Goal: Task Accomplishment & Management: Manage account settings

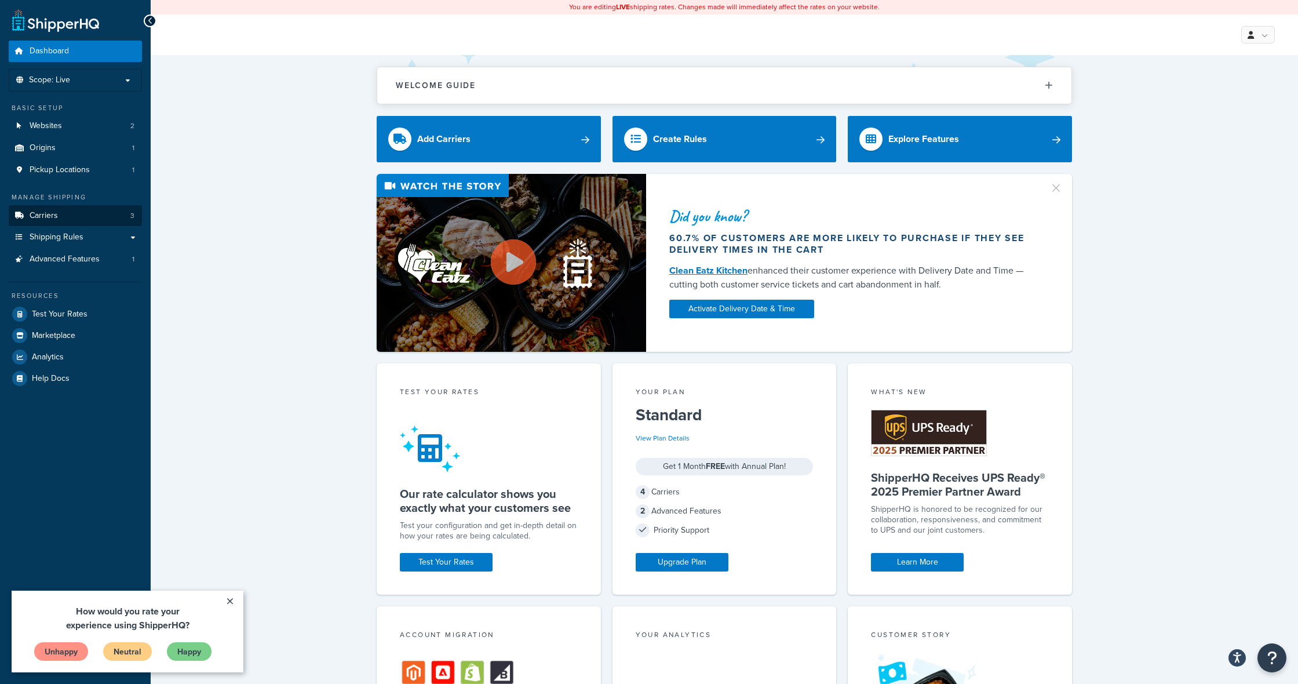
click at [63, 214] on link "Carriers 3" at bounding box center [75, 215] width 133 height 21
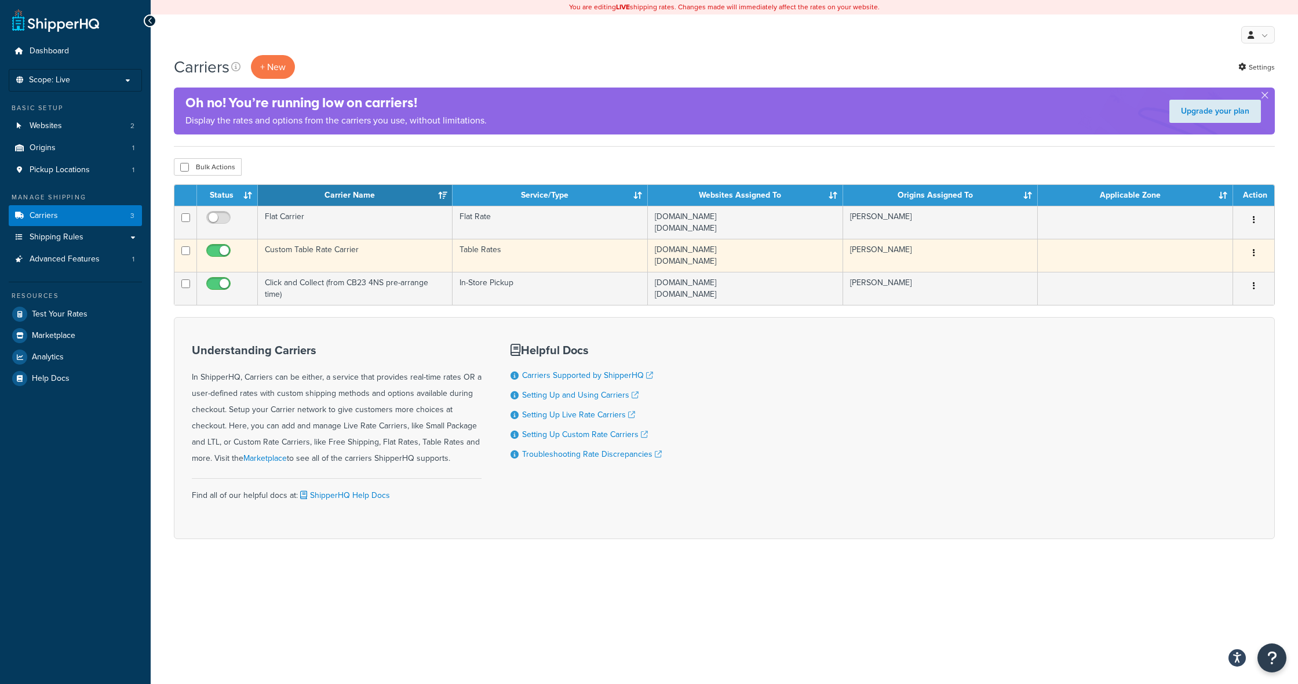
click at [343, 251] on td "Custom Table Rate Carrier" at bounding box center [355, 255] width 195 height 33
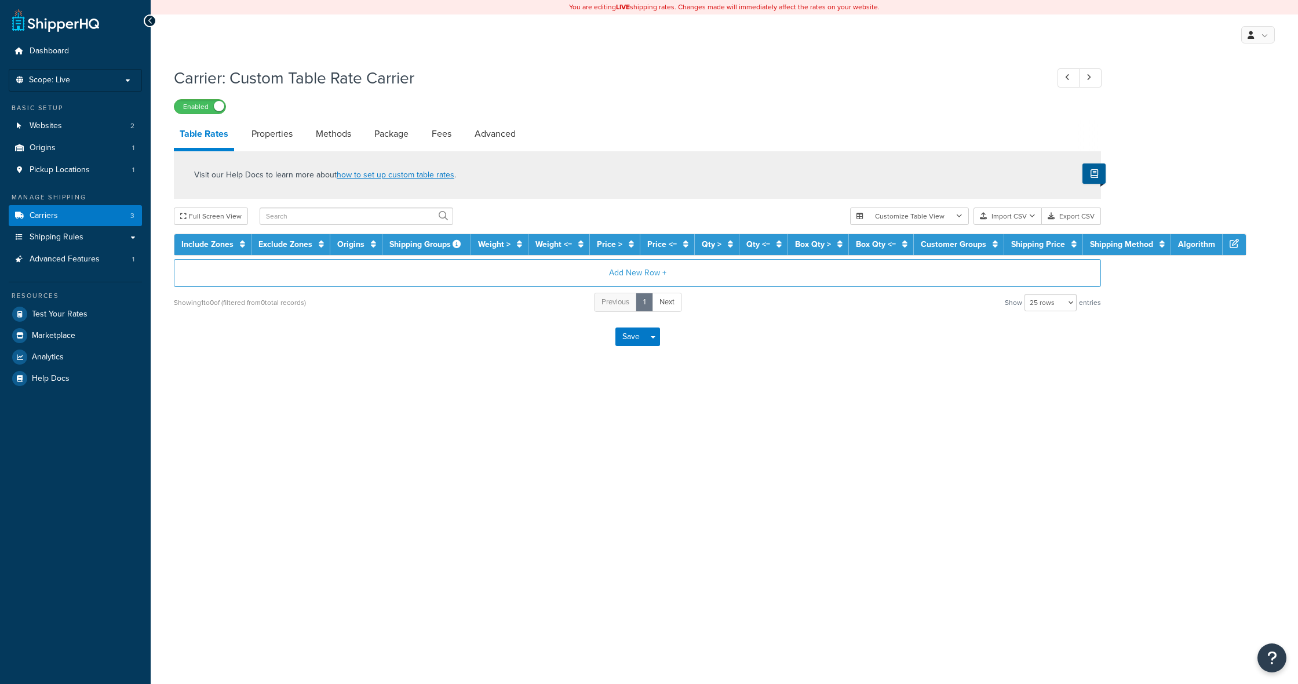
select select "25"
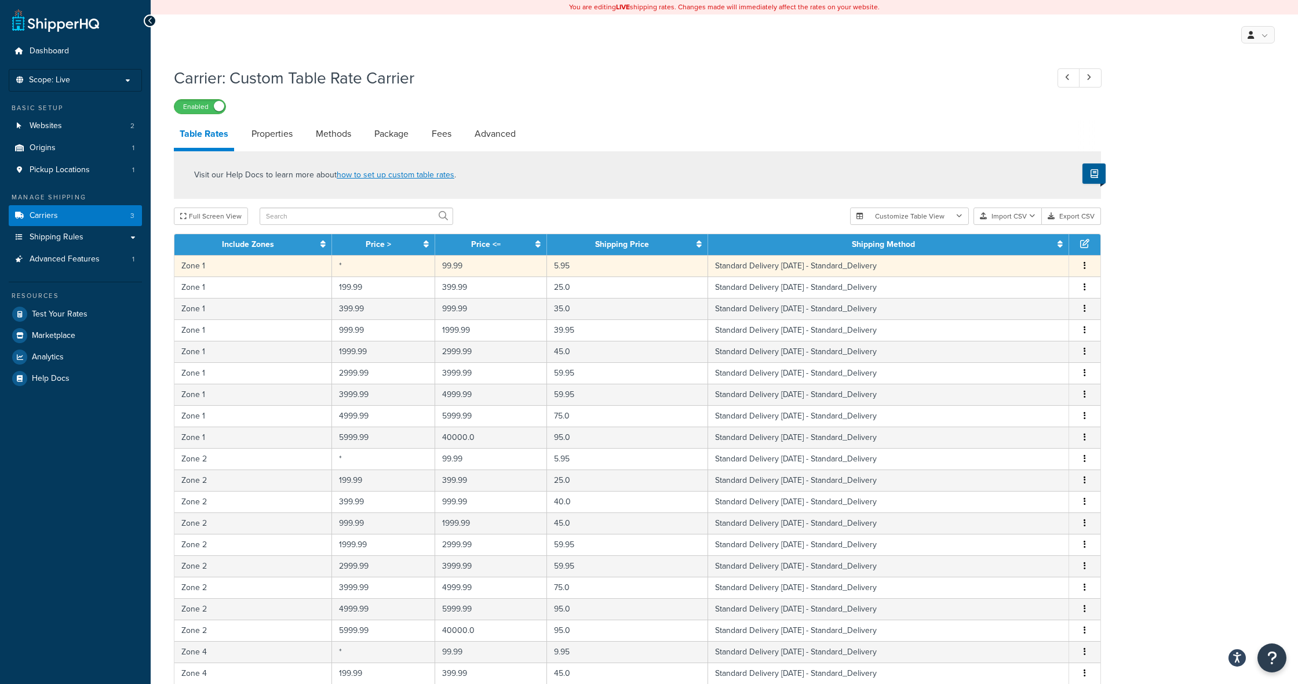
click at [810, 267] on td "Standard Delivery within 7 days - Standard_Delivery" at bounding box center [888, 265] width 361 height 21
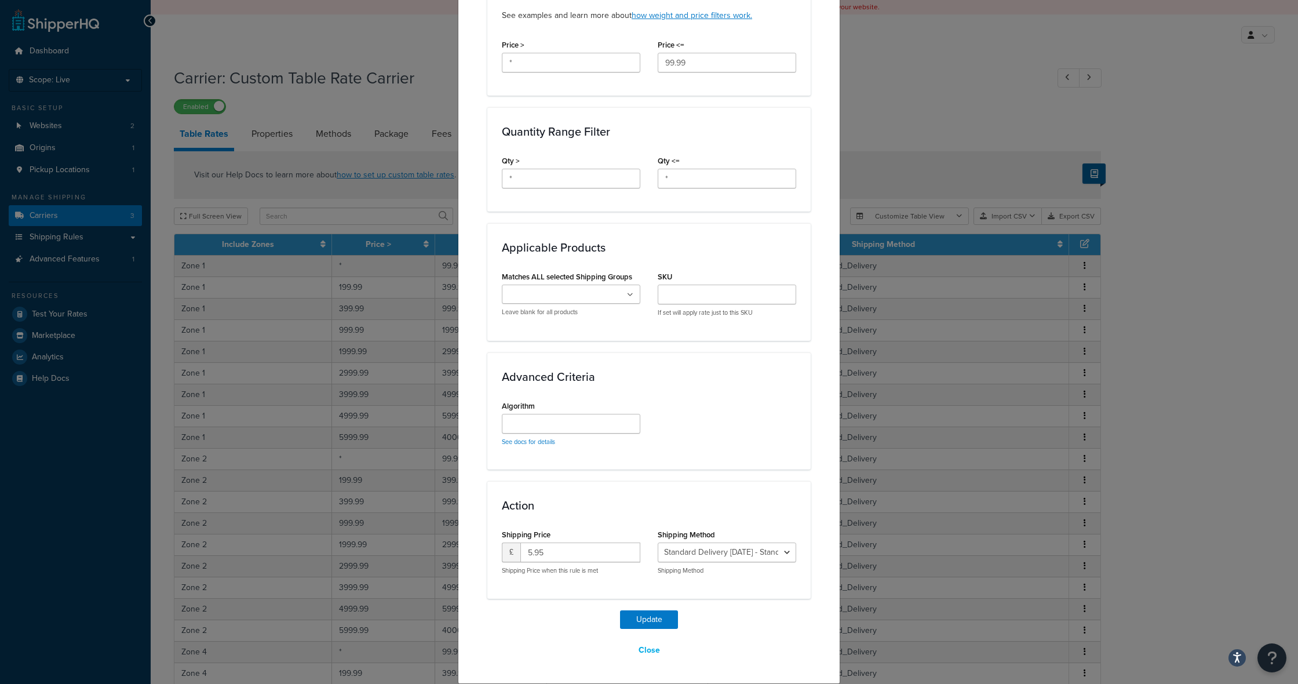
scroll to position [429, 0]
click at [882, 99] on div "Update Table Rate Applicable Zones See examples and learn more about how includ…" at bounding box center [649, 342] width 1298 height 684
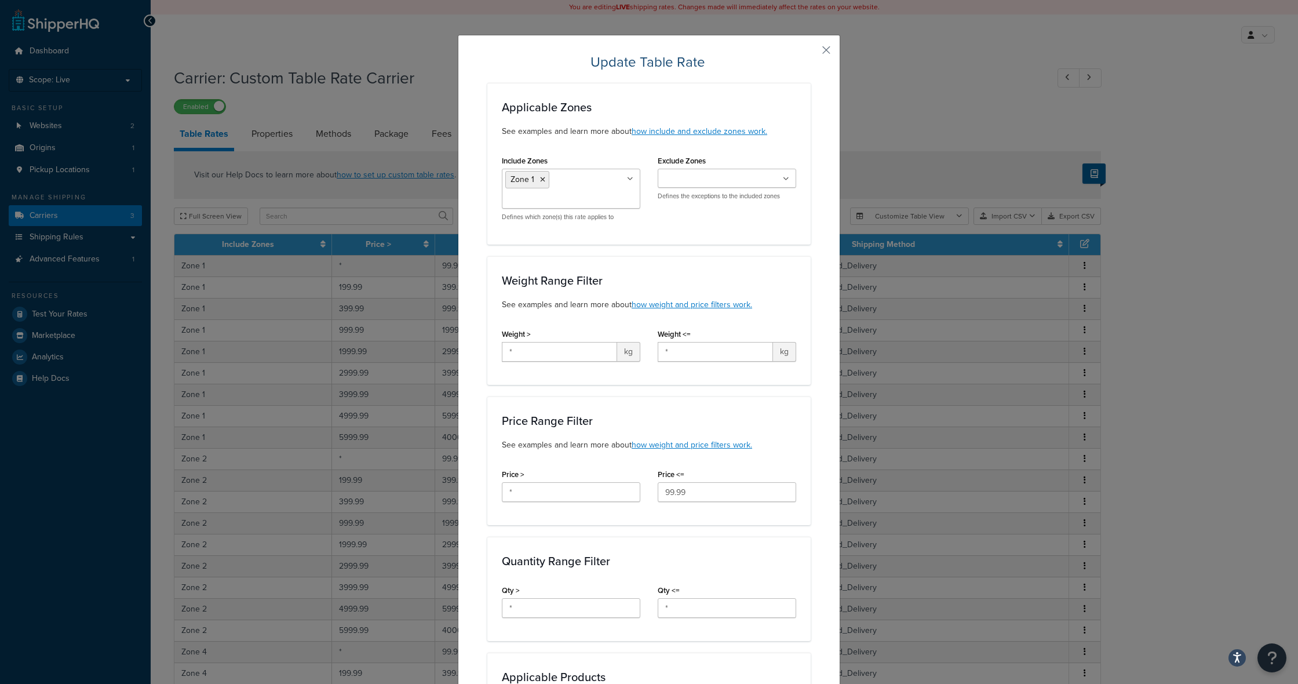
scroll to position [0, 0]
click at [811, 53] on button "button" at bounding box center [809, 54] width 3 height 3
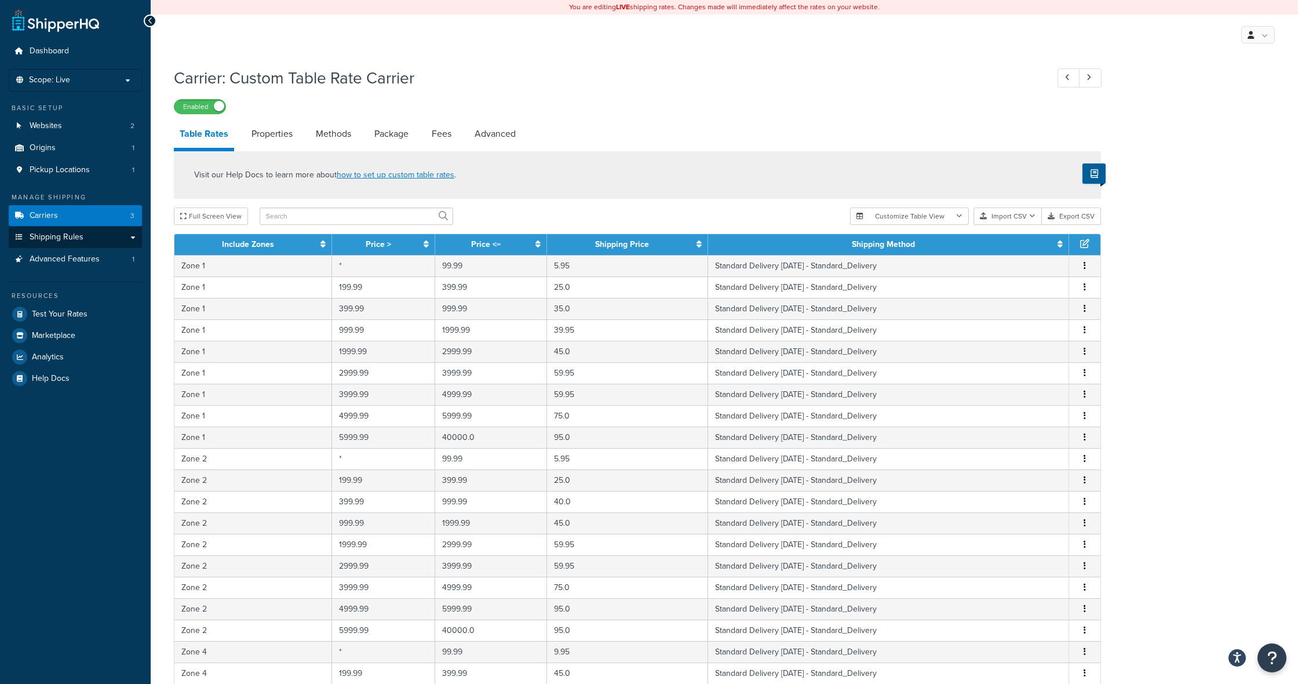
click at [62, 232] on span "Shipping Rules" at bounding box center [57, 237] width 54 height 10
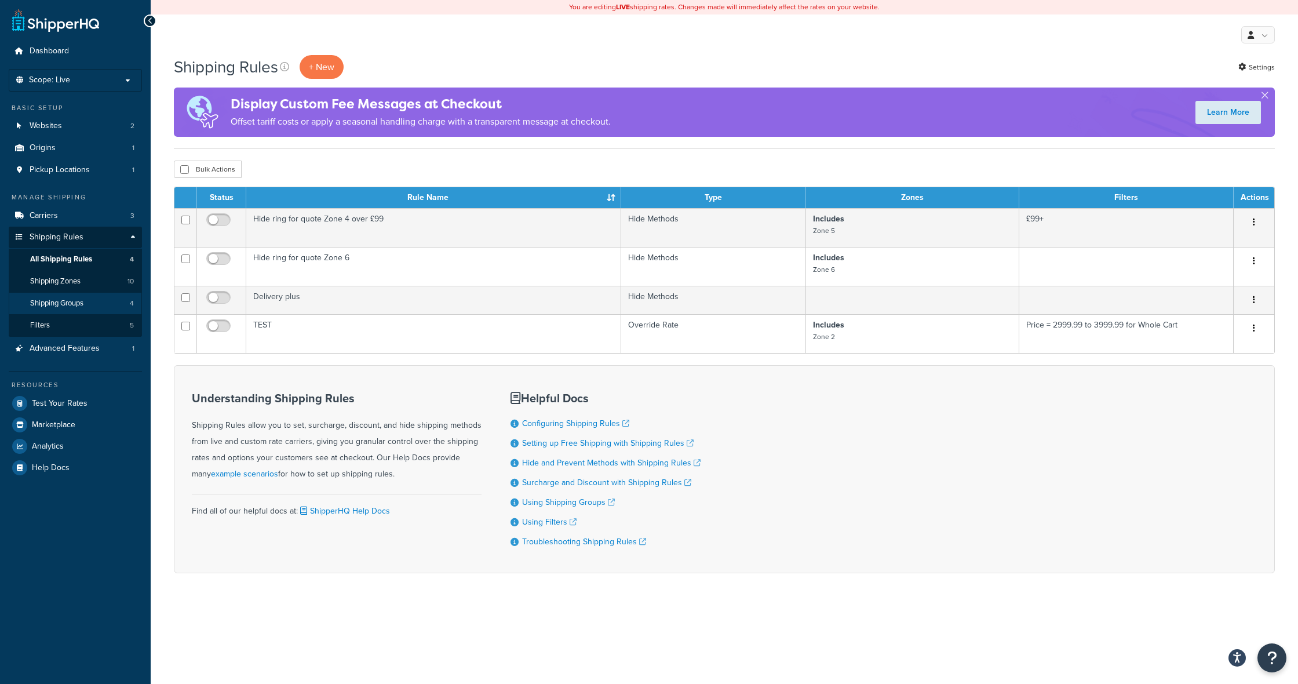
click at [58, 299] on span "Shipping Groups" at bounding box center [56, 304] width 53 height 10
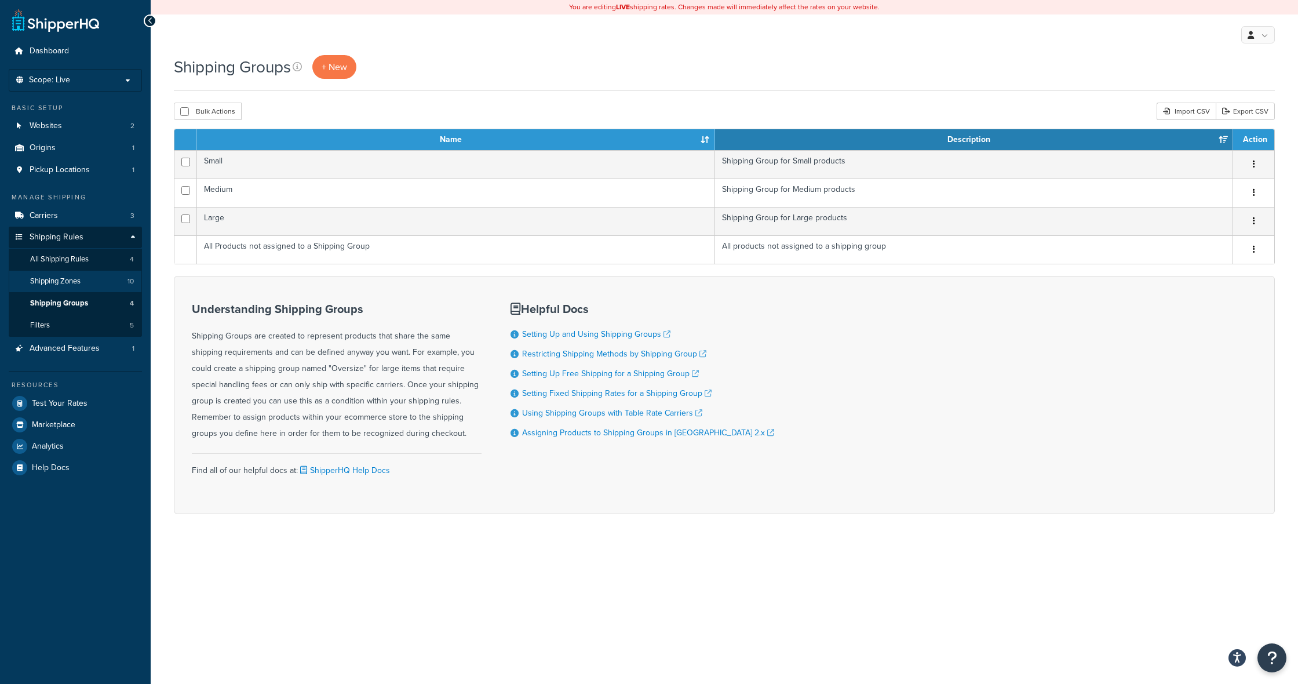
click at [67, 276] on span "Shipping Zones" at bounding box center [55, 281] width 50 height 10
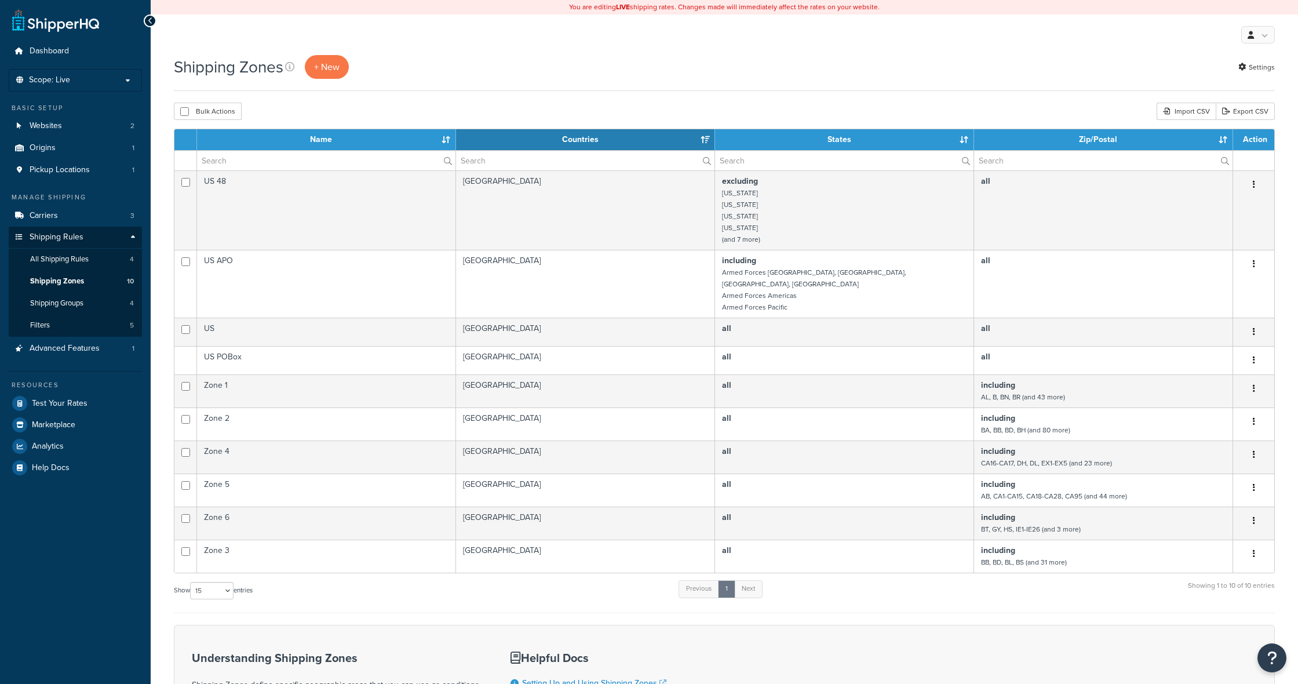
select select "15"
click at [68, 255] on span "All Shipping Rules" at bounding box center [59, 259] width 59 height 10
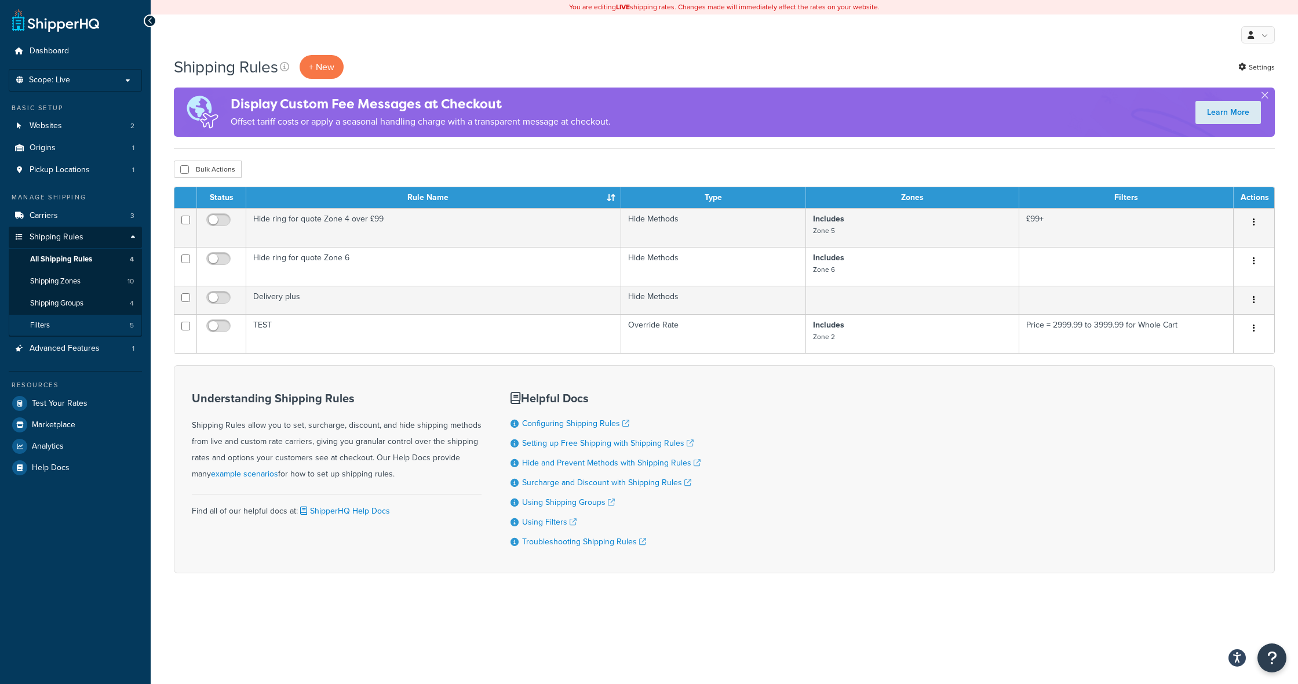
click at [68, 317] on link "Filters 5" at bounding box center [75, 325] width 133 height 21
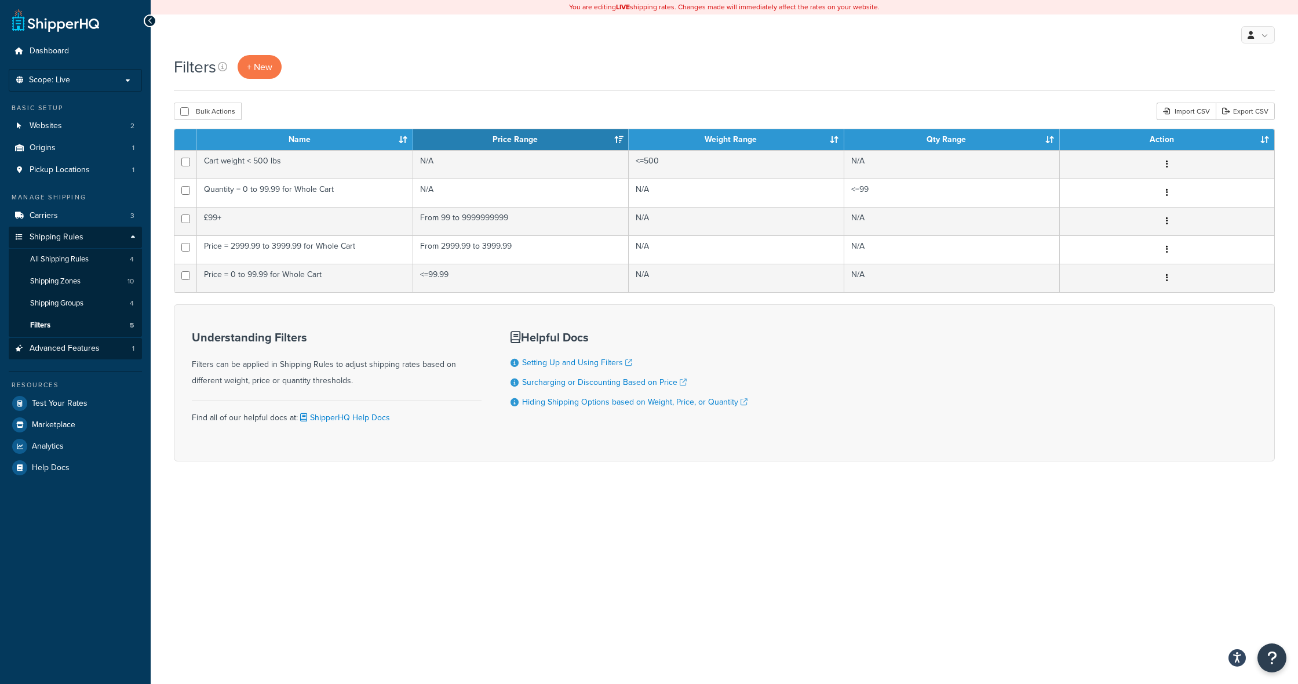
click at [64, 344] on span "Advanced Features" at bounding box center [65, 349] width 70 height 10
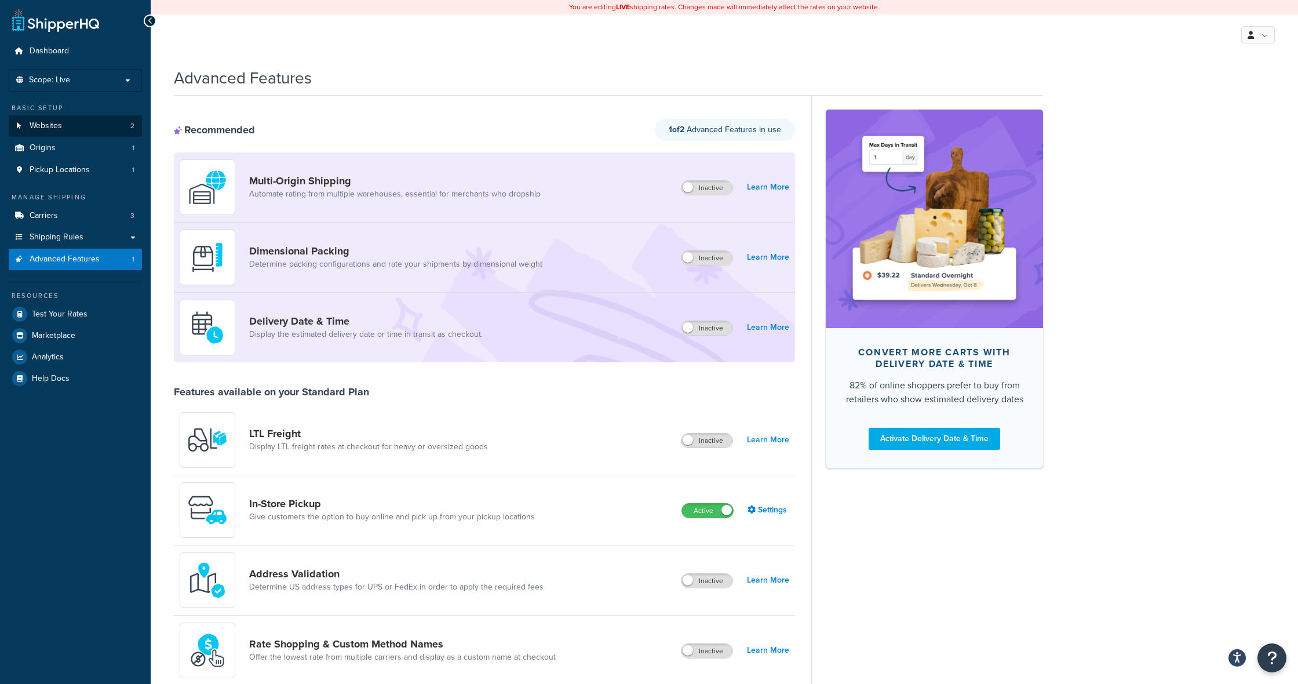
click at [61, 125] on span "Websites" at bounding box center [46, 126] width 32 height 10
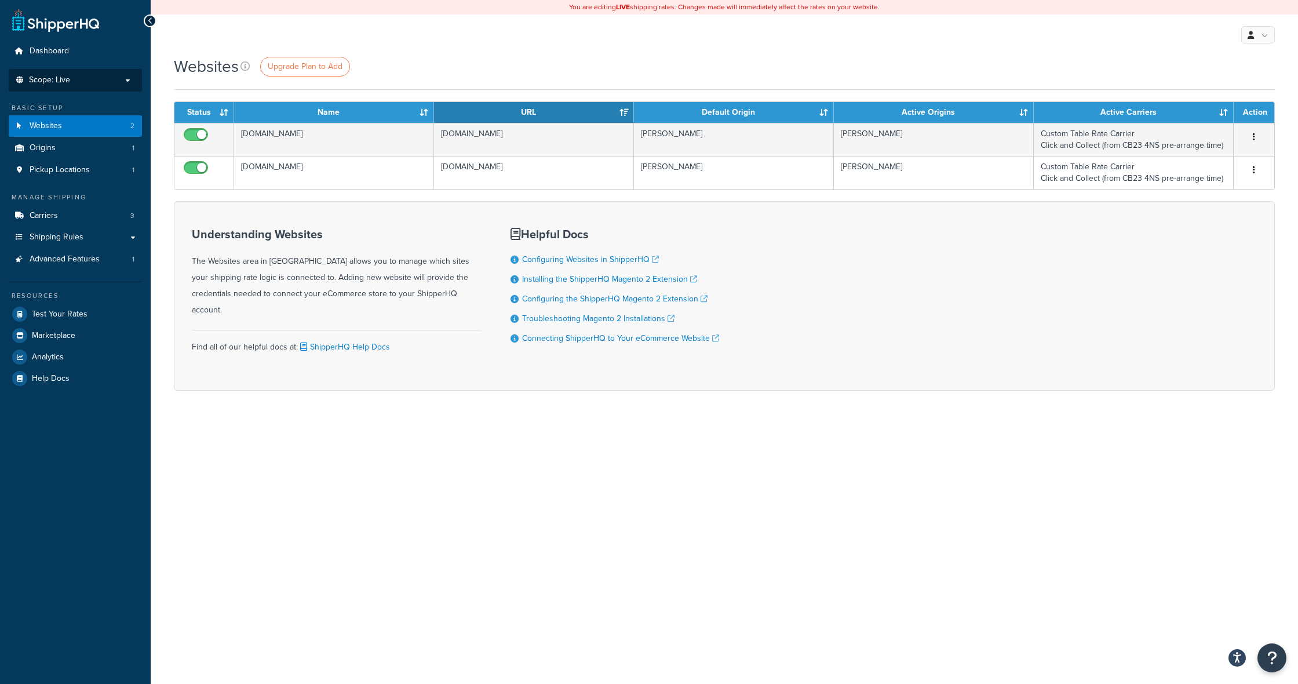
click at [98, 78] on p "Scope: Live" at bounding box center [75, 80] width 123 height 10
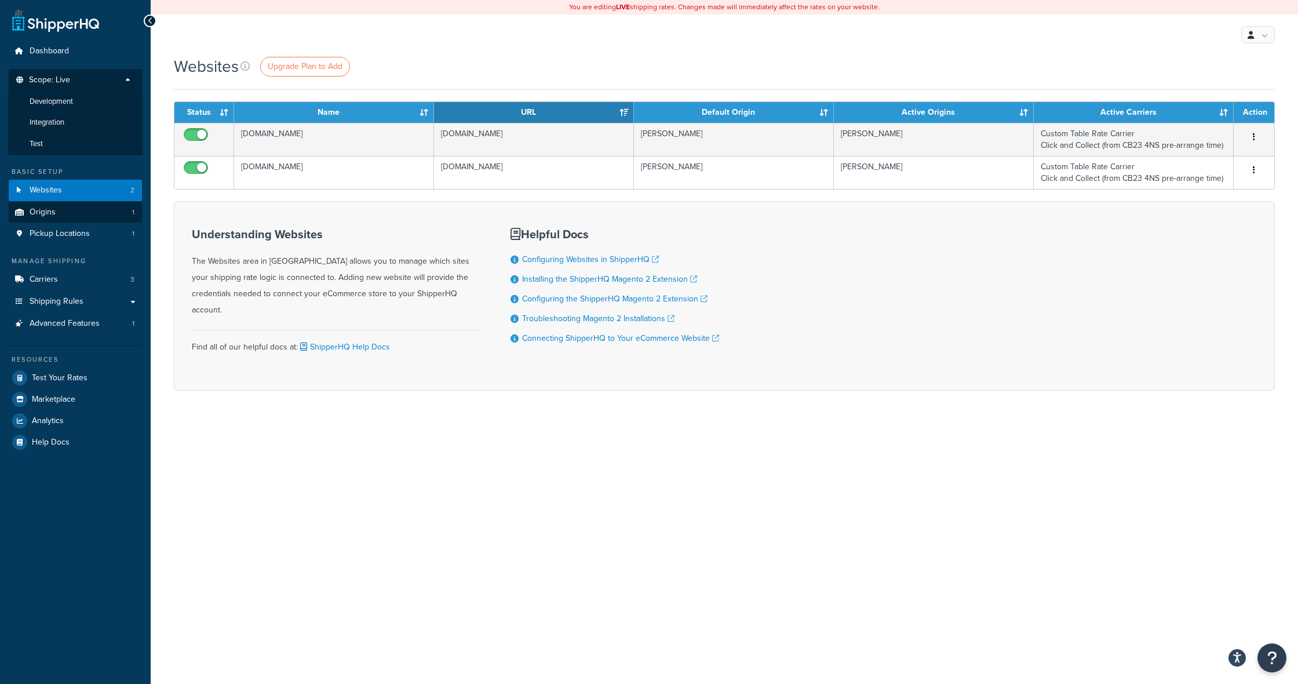
click at [64, 210] on link "Origins 1" at bounding box center [75, 212] width 133 height 21
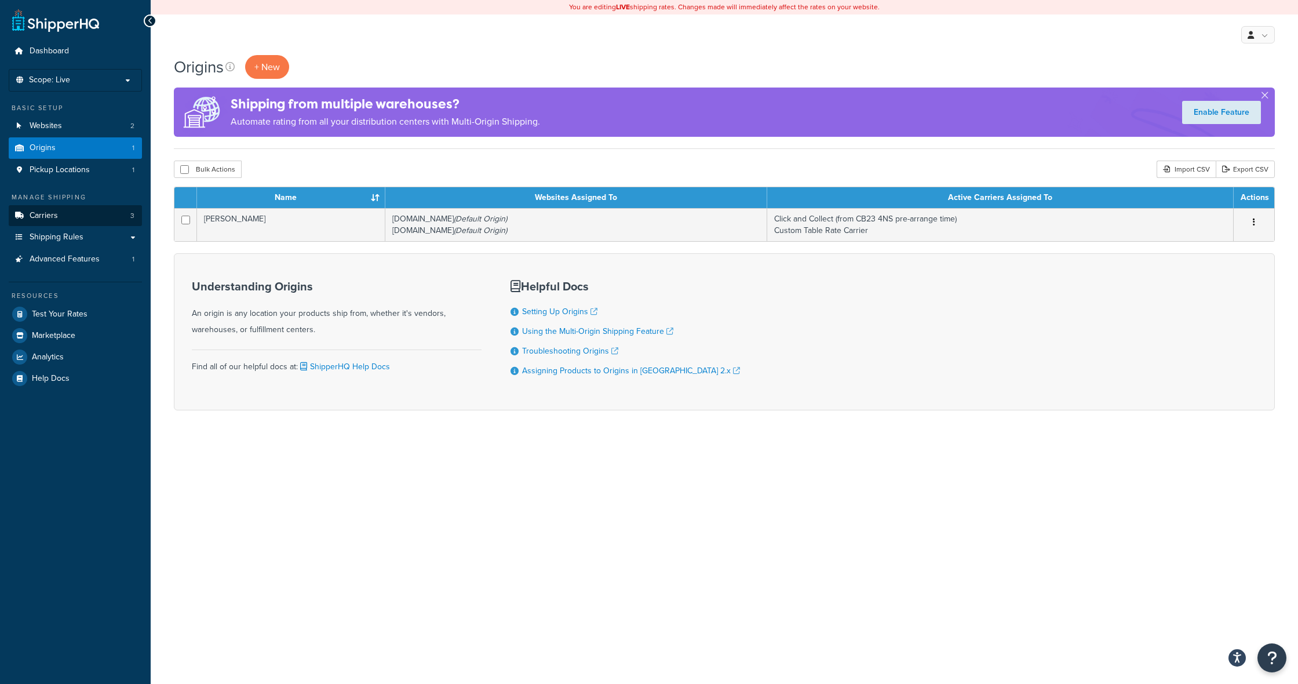
click at [68, 211] on link "Carriers 3" at bounding box center [75, 215] width 133 height 21
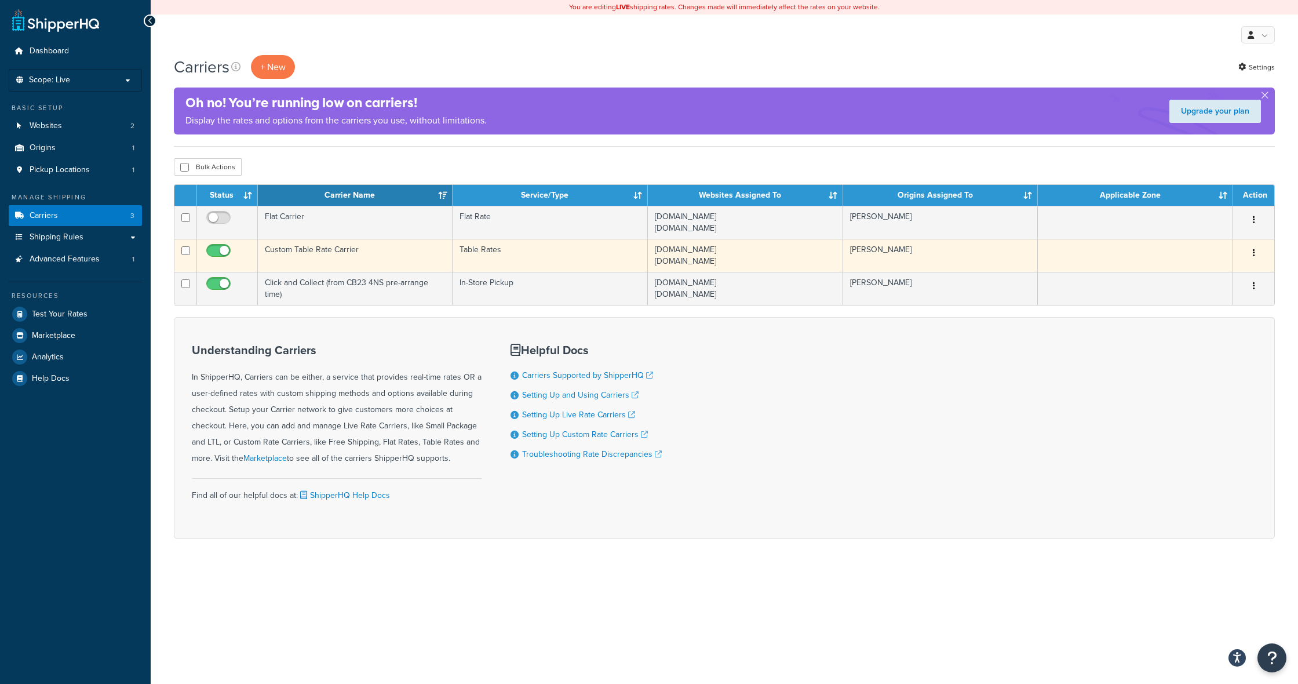
click at [331, 246] on td "Custom Table Rate Carrier" at bounding box center [355, 255] width 195 height 33
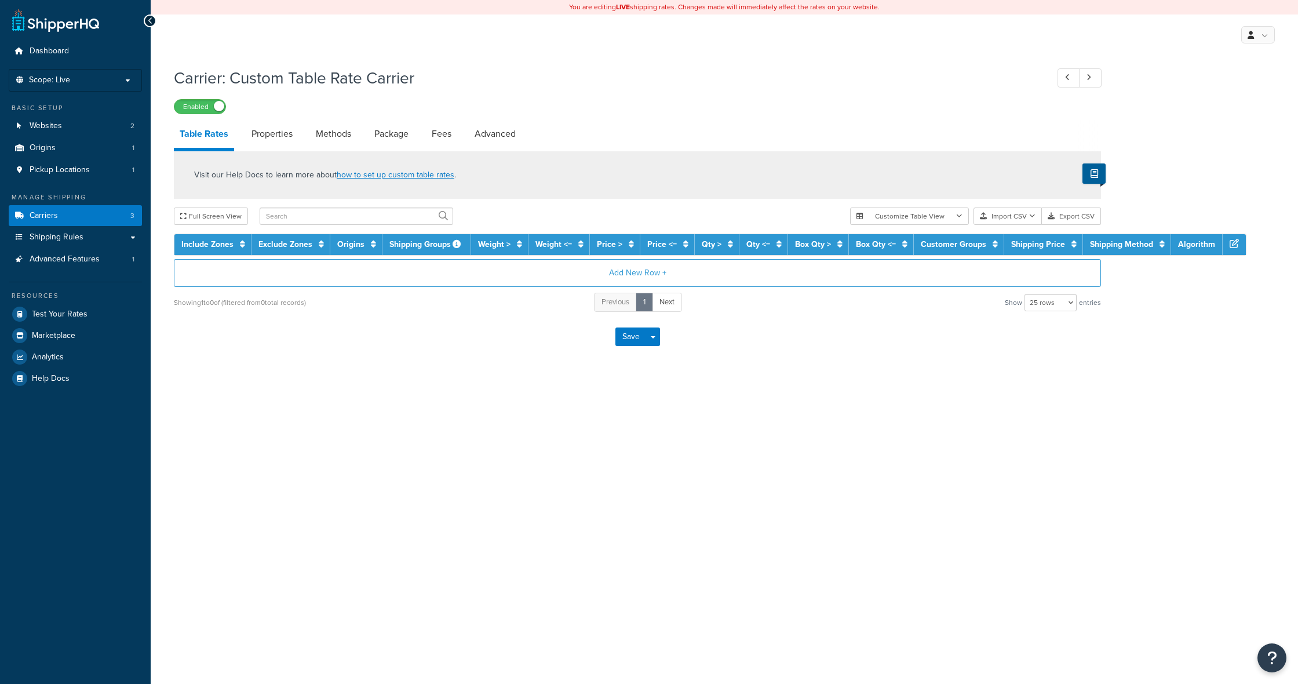
select select "25"
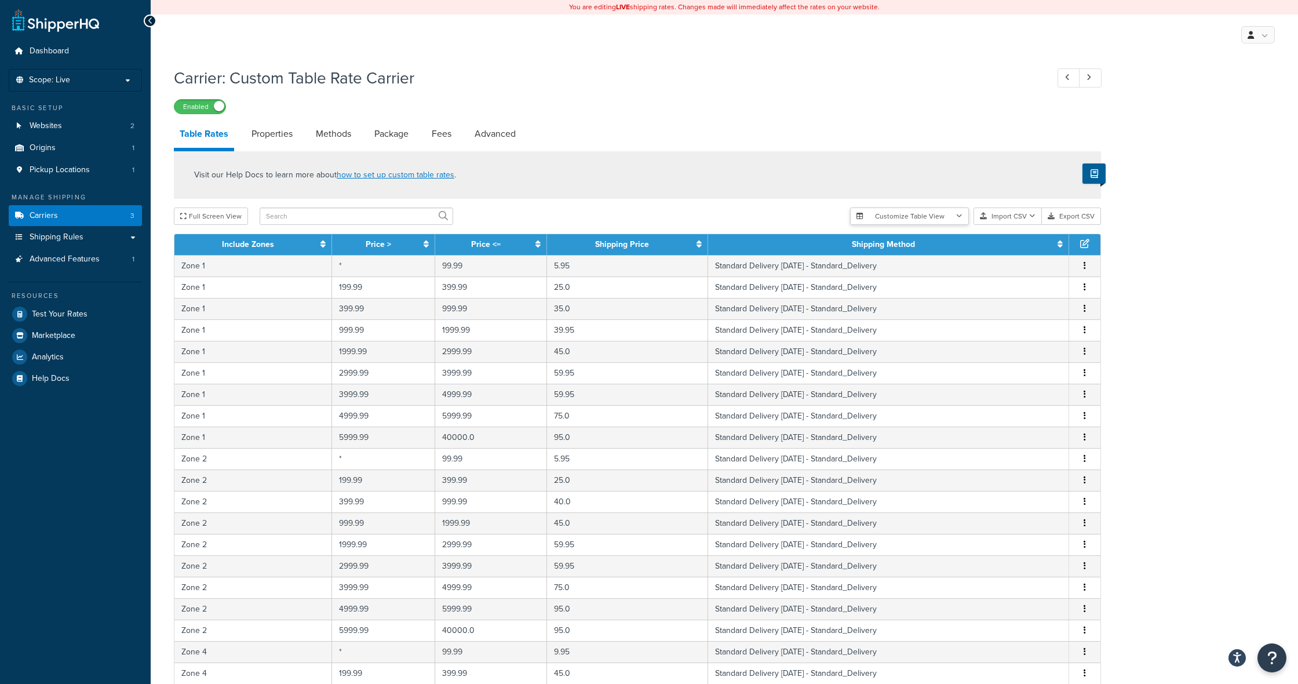
click at [962, 216] on icon "button" at bounding box center [959, 216] width 6 height 7
click at [725, 173] on div "Visit our Help Docs to learn more about how to set up custom table rates ." at bounding box center [637, 175] width 927 height 48
click at [265, 134] on link "Properties" at bounding box center [272, 134] width 53 height 28
select select "HIGHEST"
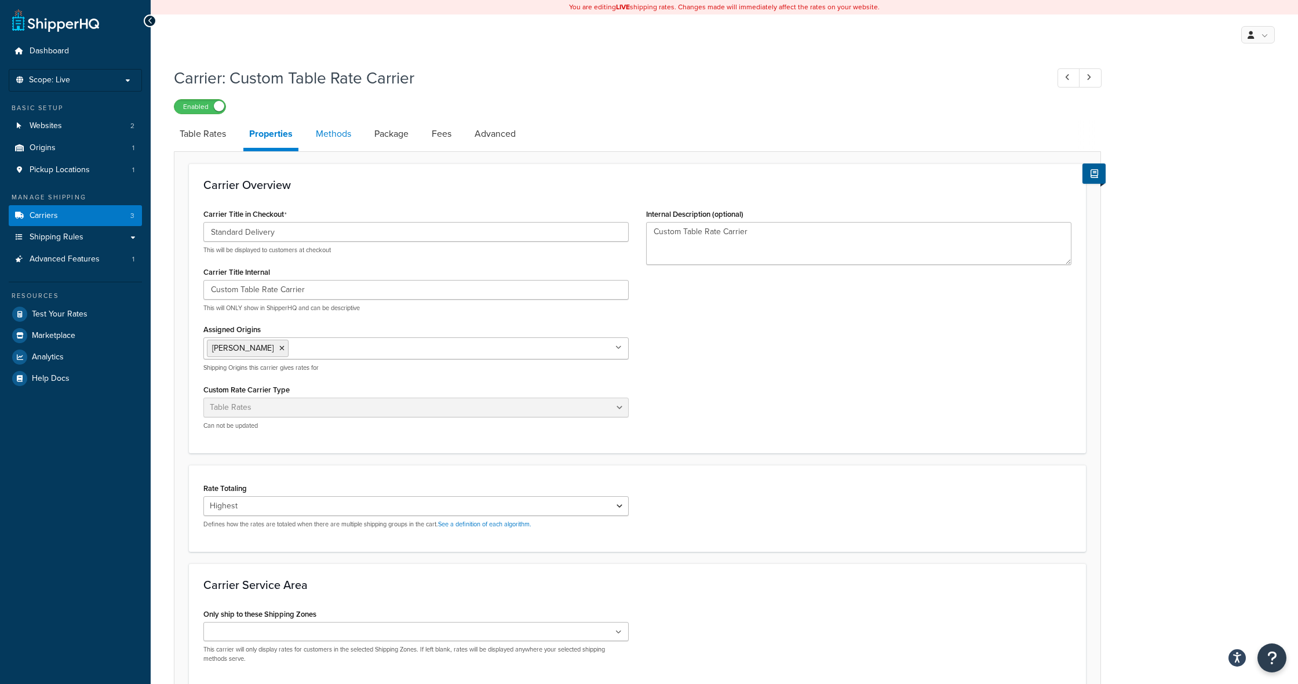
click at [335, 133] on link "Methods" at bounding box center [333, 134] width 47 height 28
select select "25"
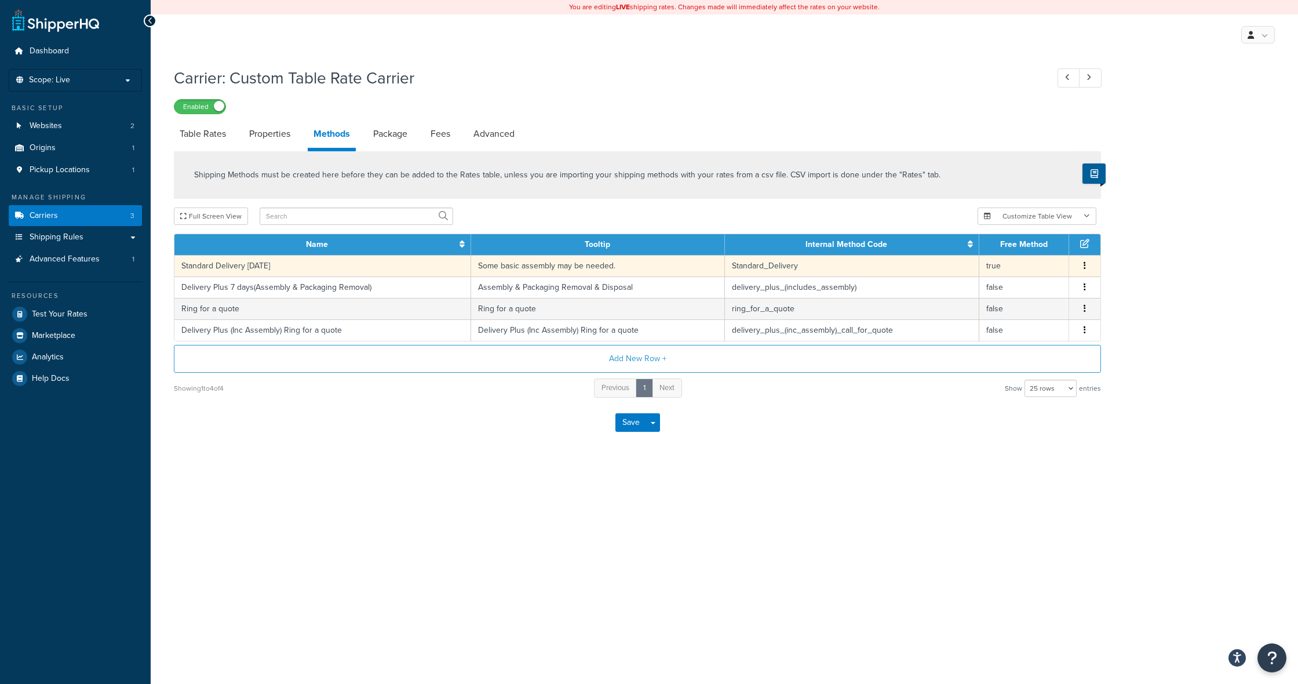
click at [1086, 264] on icon "button" at bounding box center [1085, 265] width 2 height 8
click at [1027, 252] on div "Edit" at bounding box center [1026, 255] width 82 height 24
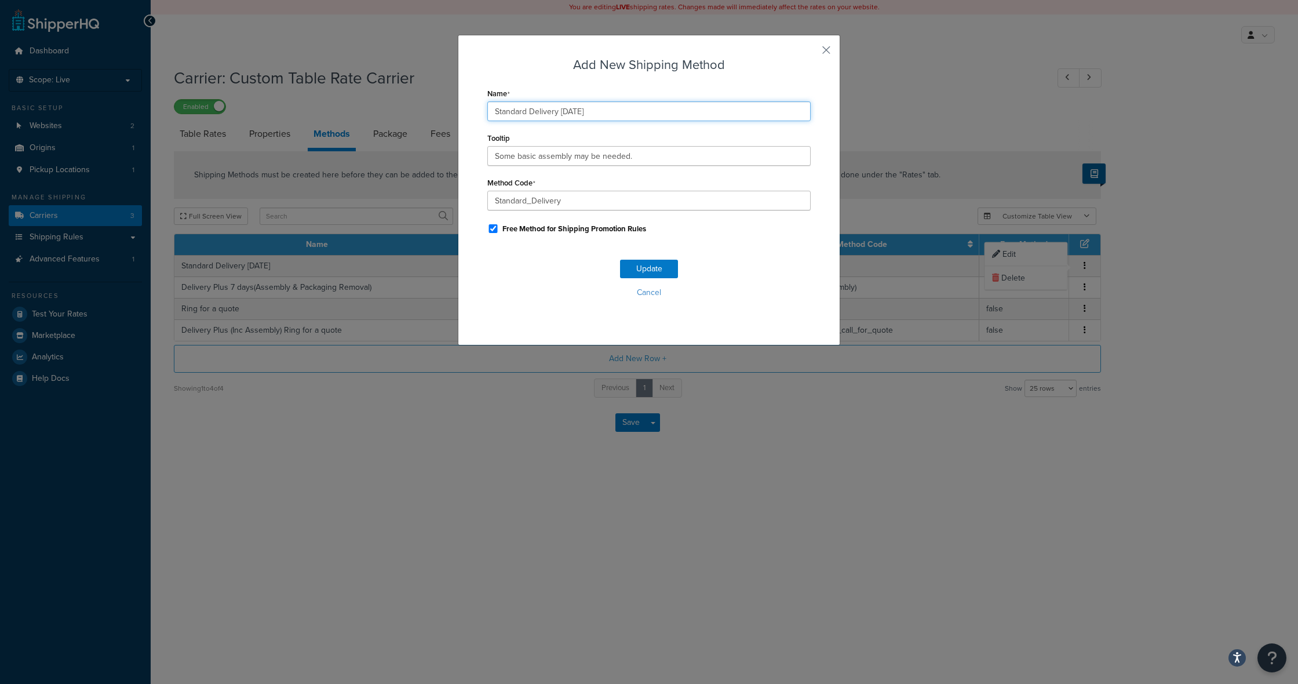
click at [587, 108] on input "Standard Delivery [DATE]" at bounding box center [648, 111] width 323 height 20
type input "Standard Delivery within 5 working days"
click at [652, 268] on button "Update" at bounding box center [649, 269] width 58 height 19
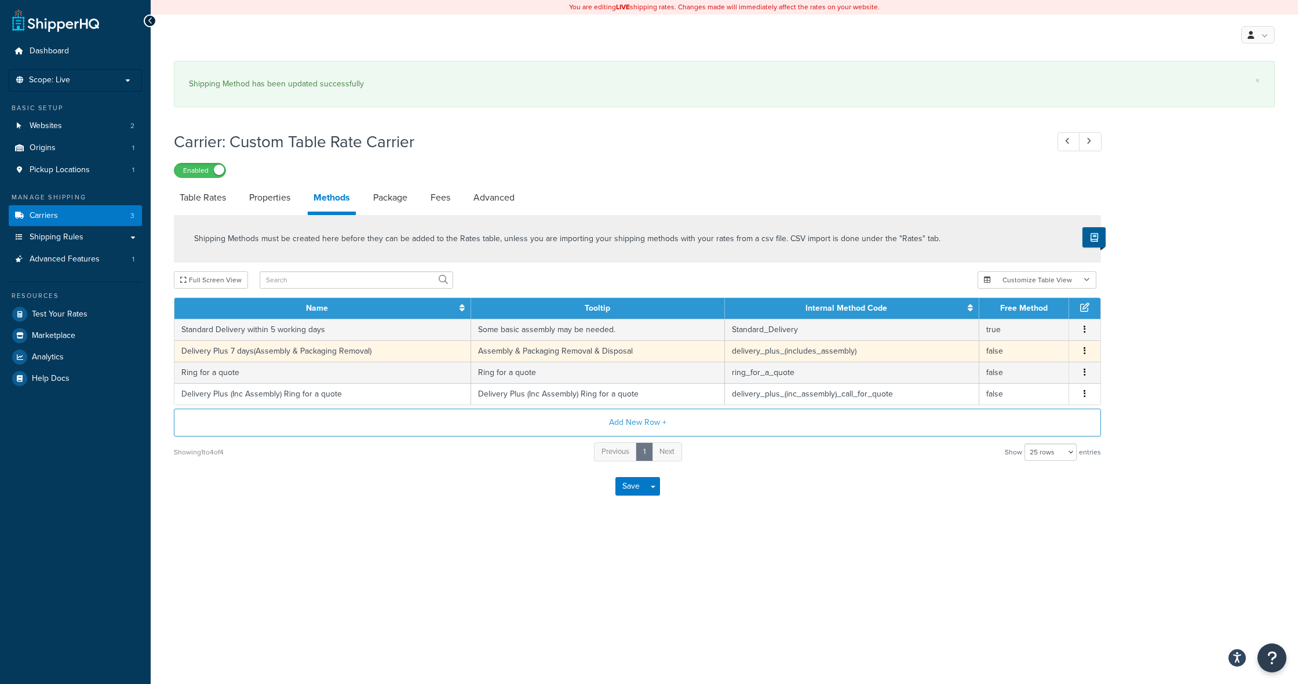
click at [1084, 350] on icon "button" at bounding box center [1085, 351] width 2 height 8
click at [1040, 340] on div "Edit" at bounding box center [1026, 340] width 82 height 24
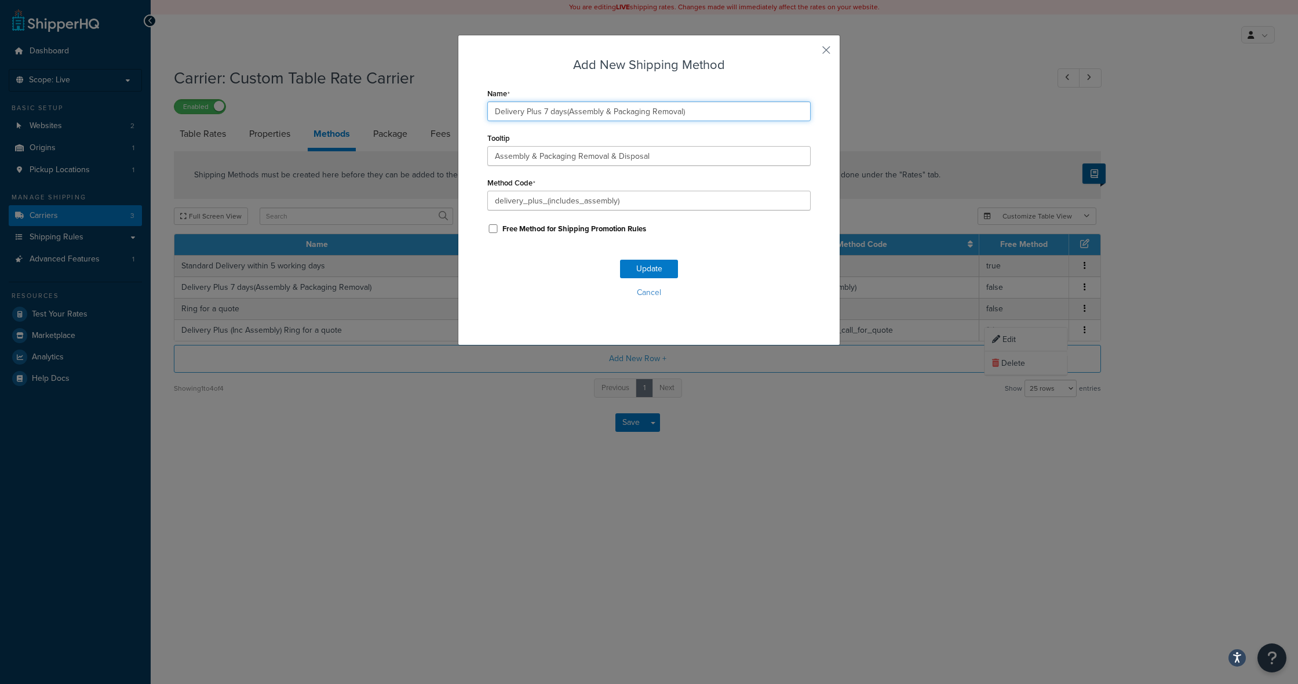
click at [542, 111] on input "Delivery Plus 7 days(Assembly & Packaging Removal)" at bounding box center [648, 111] width 323 height 20
click at [620, 111] on input "Delivery Plus within 5 working days(Assembly & Packaging Removal)" at bounding box center [648, 111] width 323 height 20
click at [647, 268] on div "Update Cancel" at bounding box center [648, 283] width 323 height 77
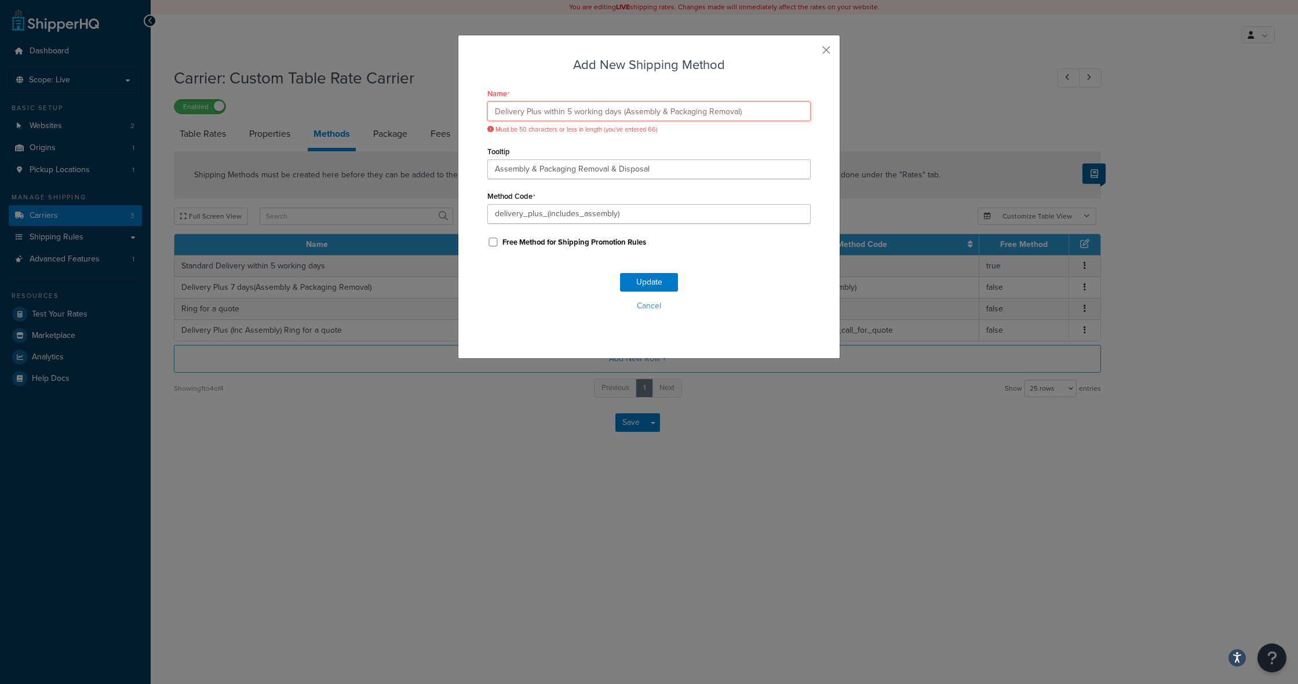
click at [601, 109] on input "Delivery Plus within 5 working days (Assembly & Packaging Removal)" at bounding box center [648, 111] width 323 height 20
click at [569, 111] on input "Delivery Plus 5 days (Assembly & Packaging Removal)" at bounding box center [648, 111] width 323 height 20
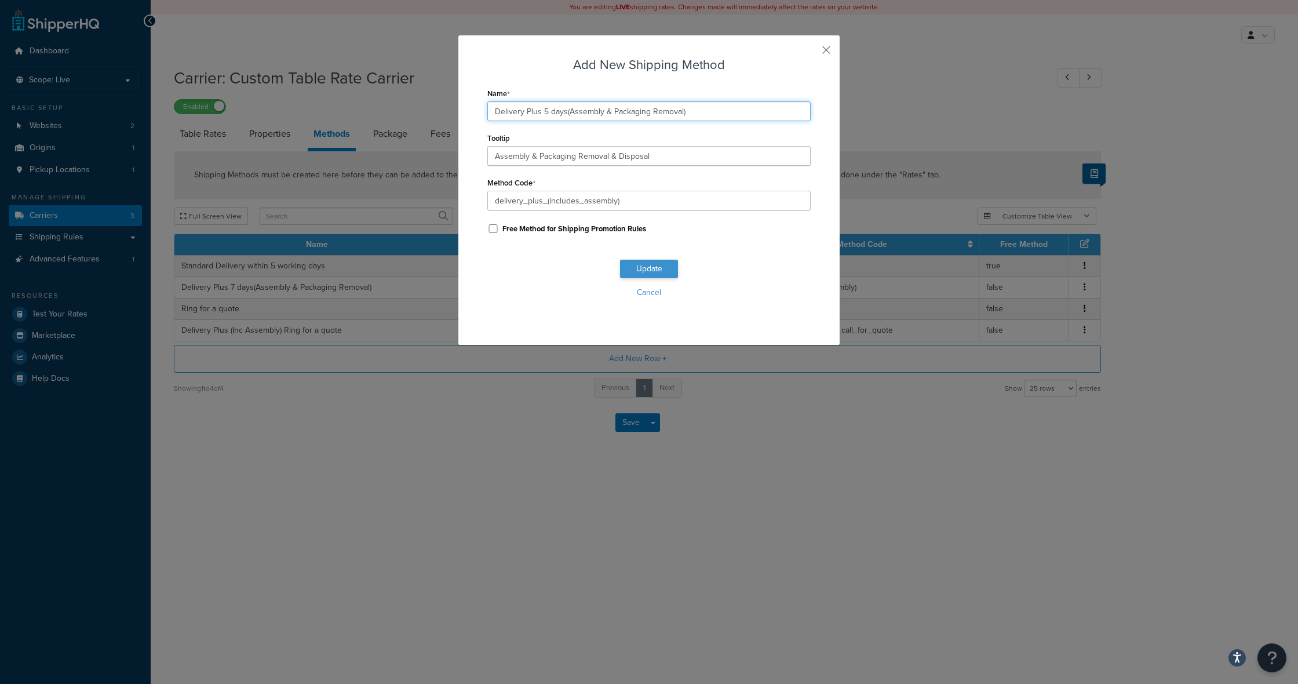
type input "Delivery Plus 5 days(Assembly & Packaging Removal)"
click at [655, 271] on button "Update" at bounding box center [649, 269] width 58 height 19
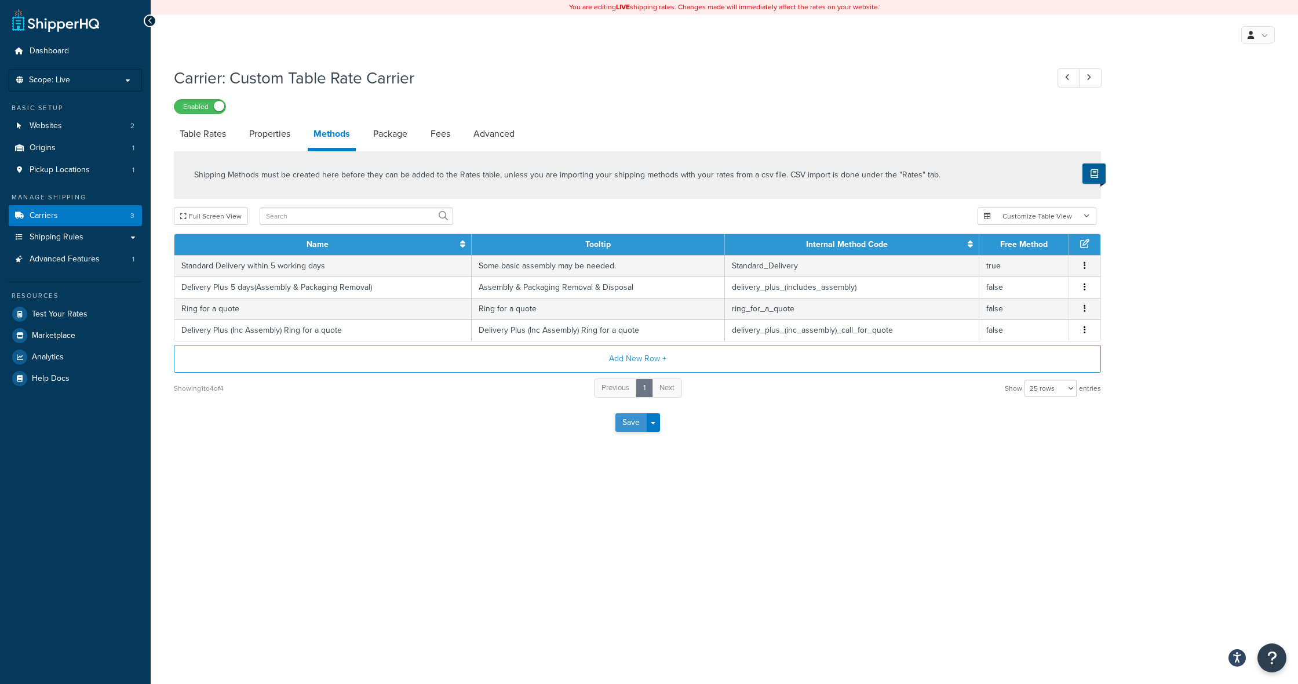
click at [629, 423] on button "Save" at bounding box center [631, 422] width 31 height 19
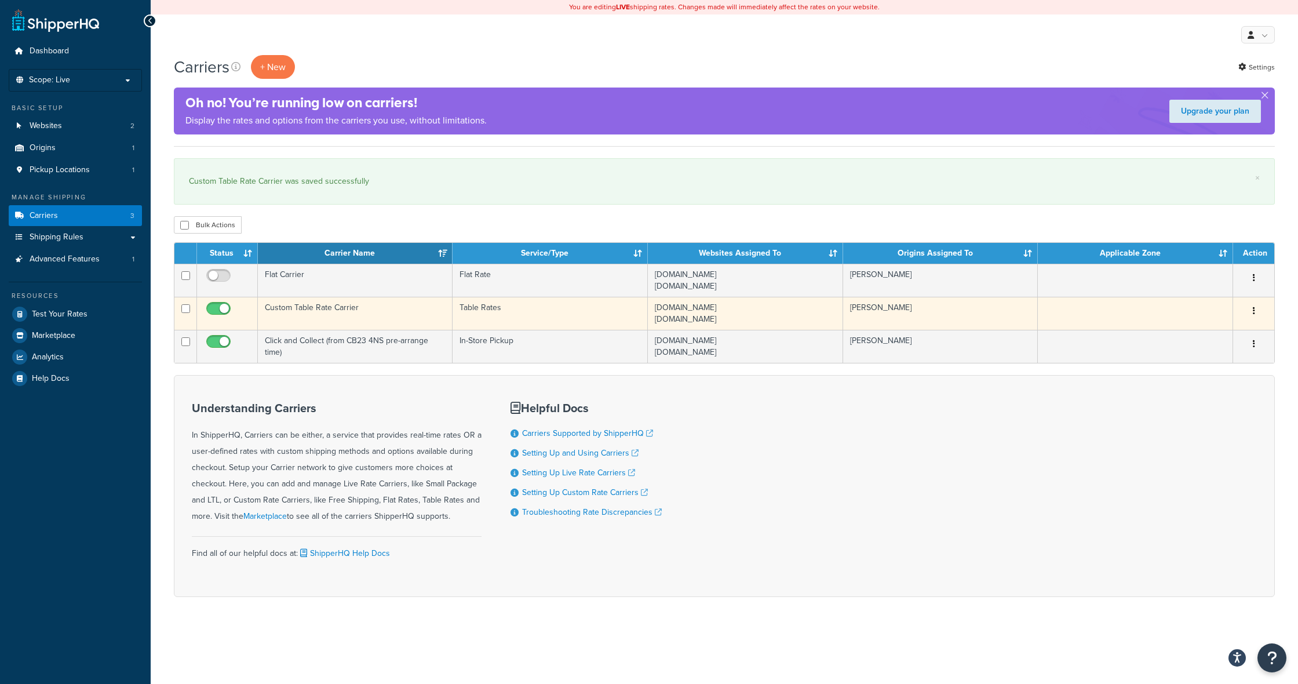
click at [316, 306] on td "Custom Table Rate Carrier" at bounding box center [355, 313] width 195 height 33
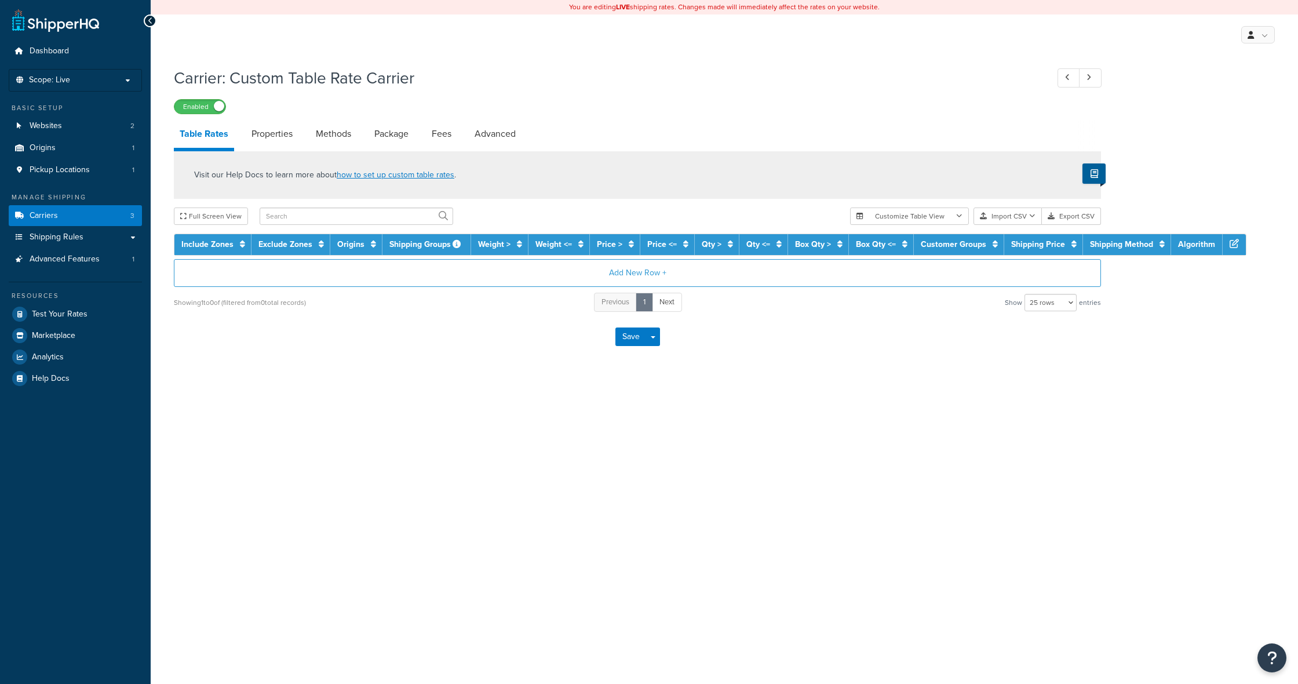
select select "25"
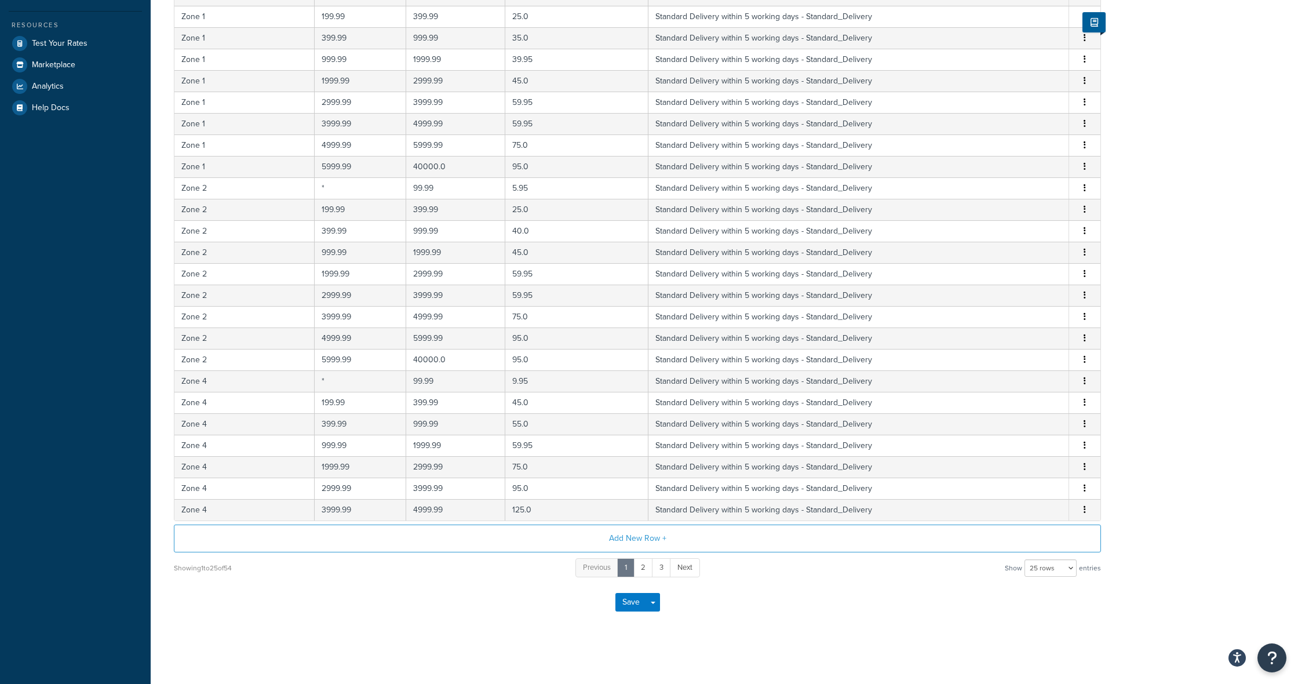
scroll to position [270, 0]
click at [641, 568] on link "2" at bounding box center [644, 568] width 20 height 19
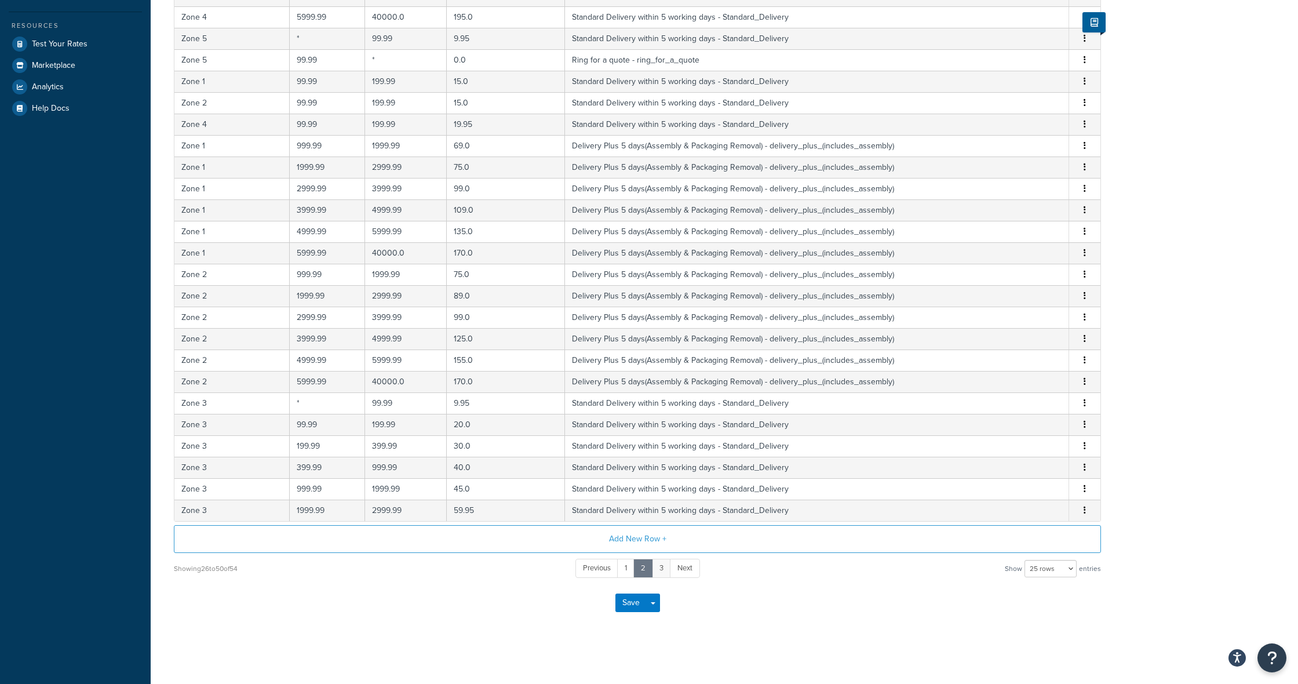
click at [664, 570] on link "3" at bounding box center [661, 568] width 19 height 19
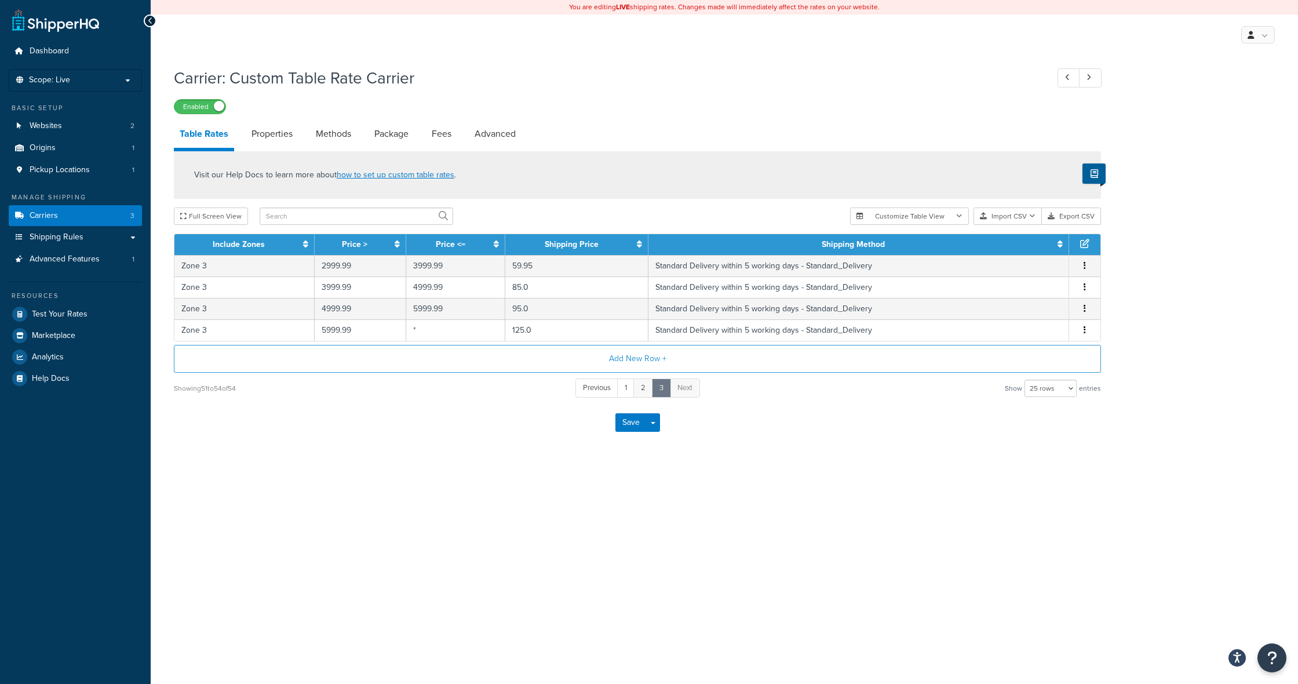
click at [647, 389] on link "2" at bounding box center [644, 388] width 20 height 19
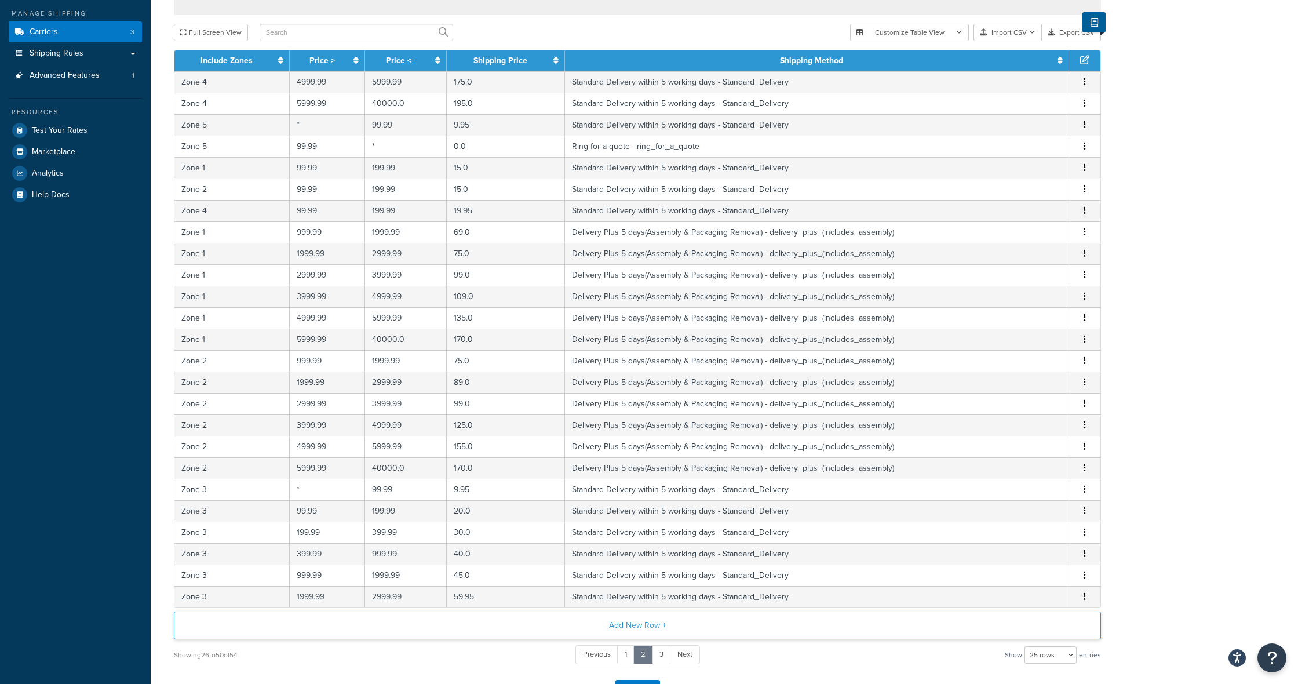
scroll to position [183, 0]
